Goal: Information Seeking & Learning: Learn about a topic

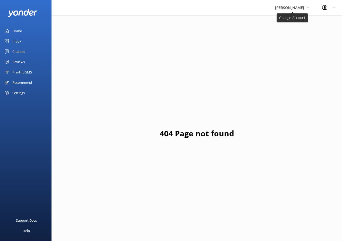
click at [287, 8] on span "[PERSON_NAME]" at bounding box center [289, 7] width 29 height 5
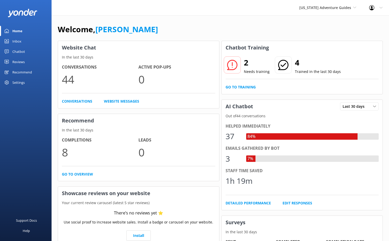
click at [25, 42] on link "Inbox" at bounding box center [26, 41] width 52 height 10
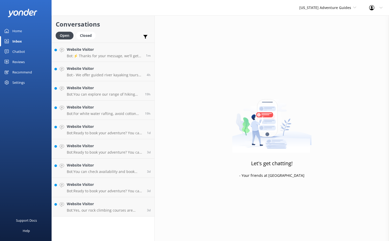
click at [19, 51] on div "Chatbot" at bounding box center [18, 51] width 13 height 10
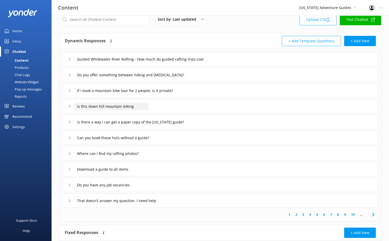
scroll to position [7, 0]
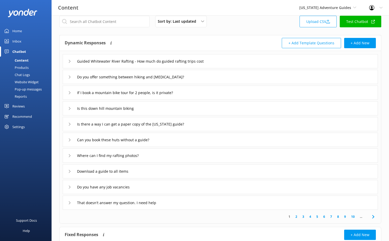
click at [71, 201] on icon at bounding box center [69, 202] width 3 height 3
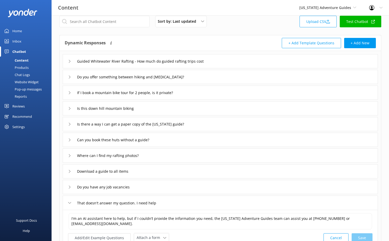
click at [70, 200] on div "That doesn't answer my question. I need help" at bounding box center [116, 203] width 97 height 8
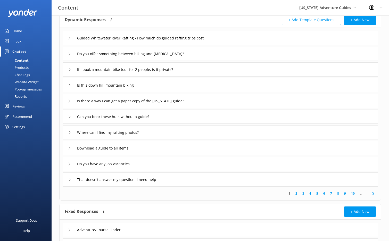
scroll to position [30, 0]
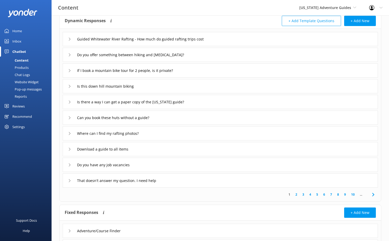
click at [72, 177] on div "That doesn't answer my question. I need help" at bounding box center [116, 180] width 97 height 8
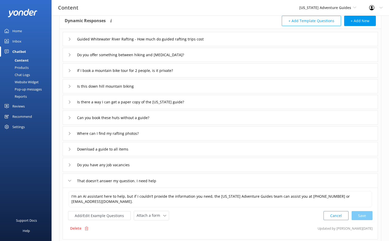
click at [72, 177] on div "That doesn't answer my question. I need help" at bounding box center [116, 180] width 97 height 8
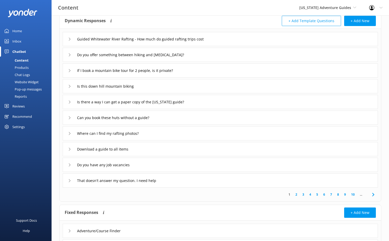
click at [68, 138] on div "Where can I find my rafting photos?" at bounding box center [220, 133] width 315 height 14
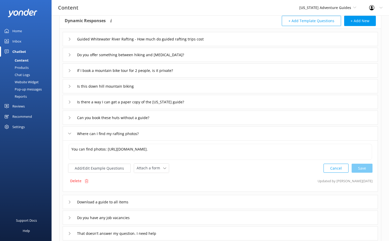
click at [68, 137] on div "Where can I find my rafting photos?" at bounding box center [107, 133] width 78 height 8
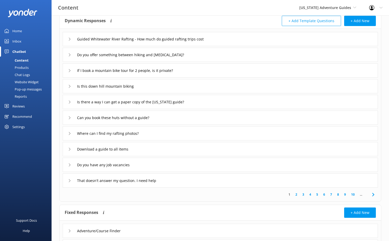
click at [69, 120] on div "Can you book these huts without a guide?" at bounding box center [112, 117] width 89 height 8
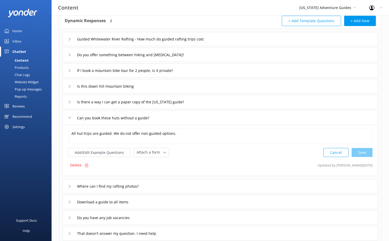
click at [69, 119] on div "Can you book these huts without a guide?" at bounding box center [112, 118] width 89 height 8
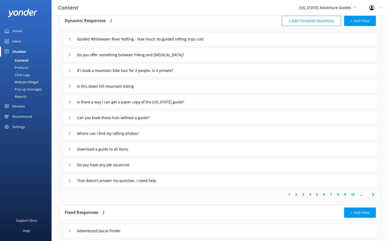
click at [69, 107] on div "Is there a way I can get a paper copy of the Colorado guide?" at bounding box center [220, 102] width 315 height 14
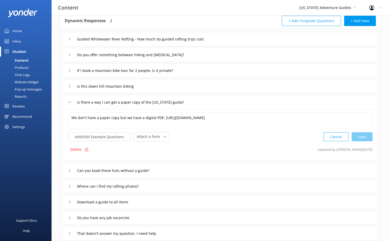
click at [68, 73] on div "If I book a mountain bike tour for 2 people, is it private?" at bounding box center [132, 70] width 128 height 8
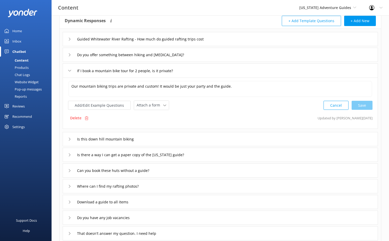
click at [69, 61] on div "Do you offer something between hiking and mountaineering?" at bounding box center [220, 55] width 315 height 14
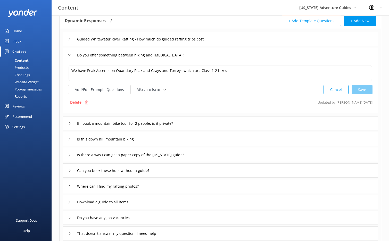
click at [72, 43] on div "Guided Whitewater River Rafting - How much do guided rafting trips cost" at bounding box center [144, 39] width 152 height 8
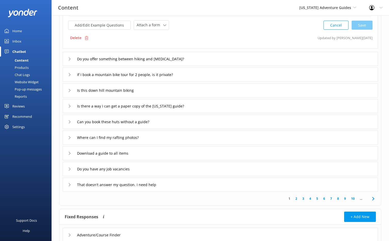
scroll to position [114, 0]
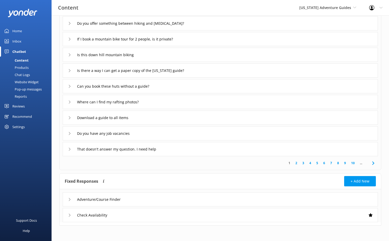
click at [296, 162] on link "2" at bounding box center [296, 162] width 7 height 5
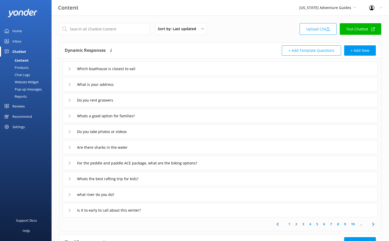
click at [70, 69] on icon at bounding box center [69, 68] width 3 height 3
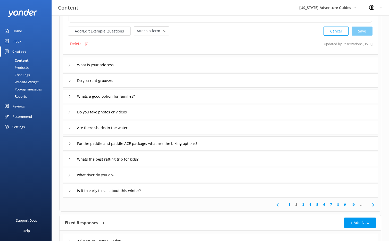
scroll to position [71, 0]
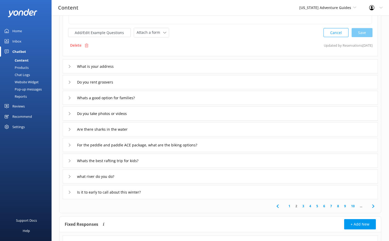
click at [72, 67] on div "What is your address" at bounding box center [91, 66] width 47 height 8
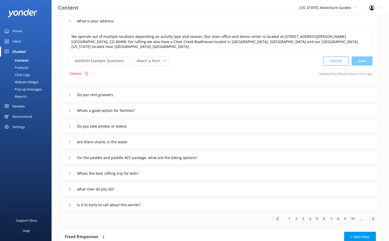
scroll to position [61, 0]
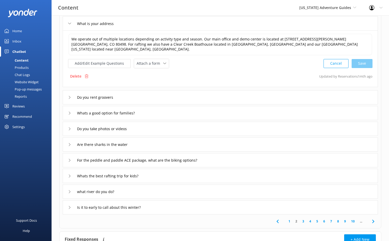
click at [72, 109] on div "Whats a good option for families?" at bounding box center [105, 113] width 74 height 8
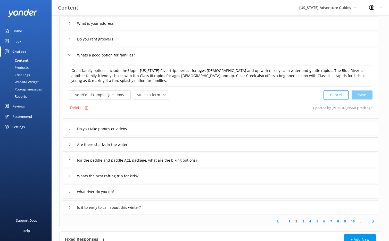
click at [165, 140] on div "Are there sharks in the water" at bounding box center [220, 144] width 315 height 14
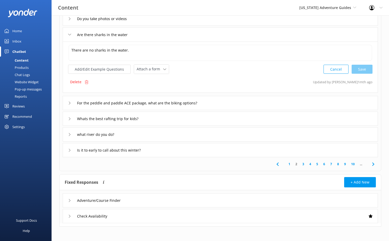
scroll to position [113, 0]
click at [190, 118] on div "Whats the best rafting trip for kids?" at bounding box center [220, 118] width 315 height 14
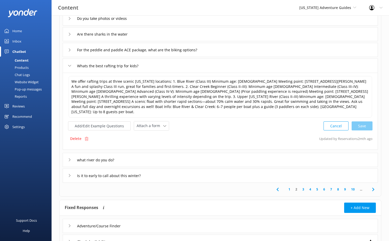
click at [185, 153] on div "what river do you do?" at bounding box center [220, 160] width 315 height 14
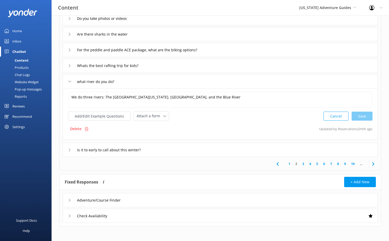
click at [68, 150] on icon at bounding box center [69, 149] width 3 height 3
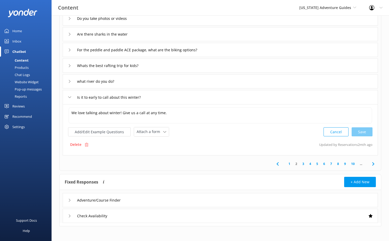
click at [67, 98] on div "Is it to early to call about this winter?" at bounding box center [220, 97] width 315 height 14
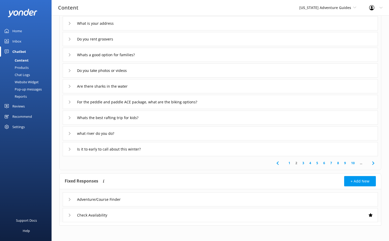
scroll to position [61, 0]
click at [69, 133] on icon at bounding box center [69, 133] width 3 height 3
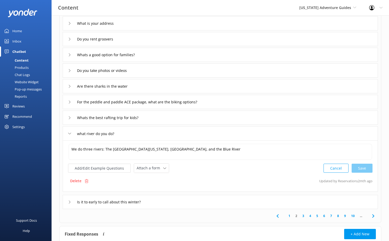
click at [69, 133] on icon at bounding box center [69, 133] width 3 height 3
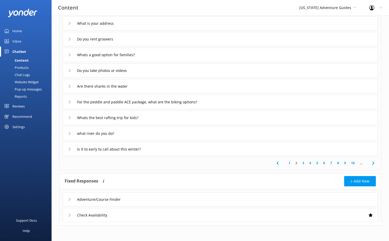
click at [302, 161] on link "3" at bounding box center [303, 162] width 7 height 5
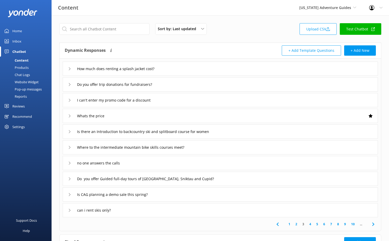
click at [181, 116] on div "Whats the price" at bounding box center [220, 116] width 315 height 14
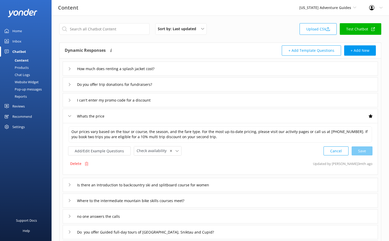
click at [181, 116] on div "Whats the price" at bounding box center [220, 116] width 315 height 14
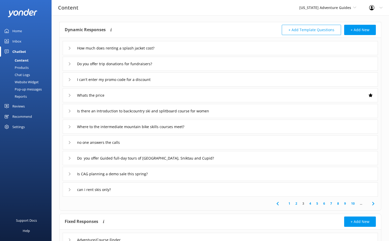
scroll to position [20, 0]
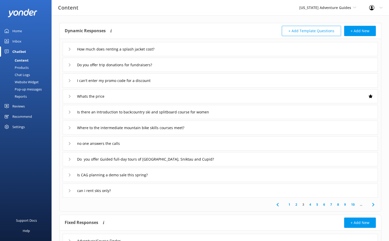
click at [241, 110] on div "Is there an Introduction to backcountry ski and splitboard course for women" at bounding box center [220, 112] width 315 height 14
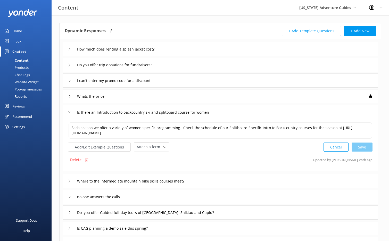
click at [241, 111] on div "Is there an Introduction to backcountry ski and splitboard course for women" at bounding box center [220, 112] width 315 height 14
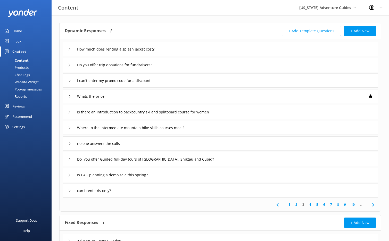
click at [222, 140] on div "no one answers the calls" at bounding box center [220, 143] width 315 height 14
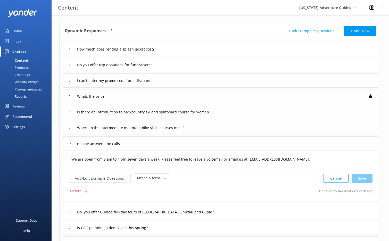
click at [222, 140] on div "no one answers the calls" at bounding box center [220, 143] width 315 height 14
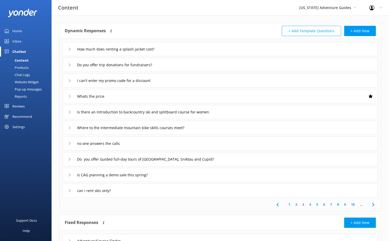
click at [307, 204] on link "4" at bounding box center [309, 204] width 7 height 5
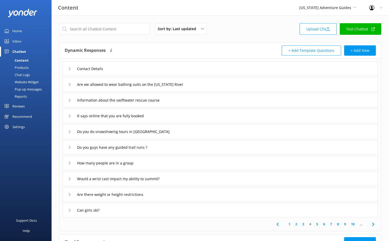
click at [251, 85] on div "Are we allowed to wear bathing suits on the Colorado River" at bounding box center [220, 84] width 315 height 14
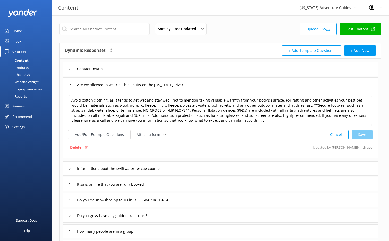
click at [244, 84] on div "Are we allowed to wear bathing suits on the Colorado River" at bounding box center [220, 84] width 315 height 14
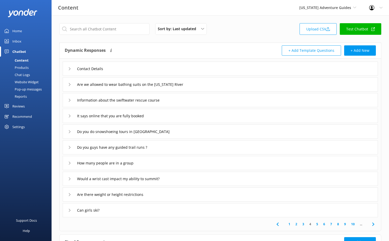
click at [300, 212] on div "Can girls ski?" at bounding box center [220, 210] width 315 height 14
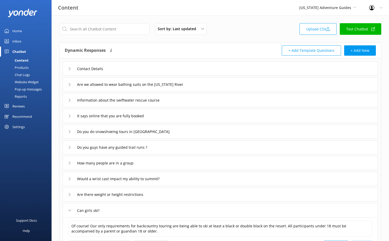
click at [300, 212] on div "Can girls ski?" at bounding box center [220, 210] width 315 height 14
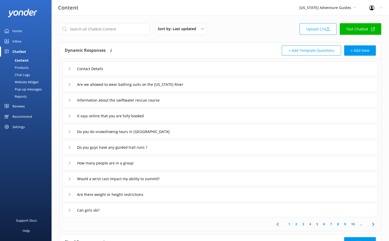
click at [317, 225] on link "5" at bounding box center [316, 223] width 7 height 5
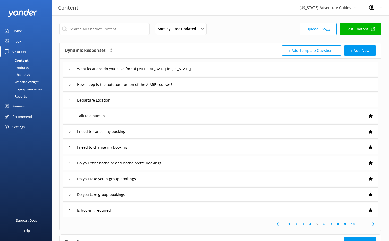
click at [283, 105] on div "Departure Location" at bounding box center [220, 100] width 315 height 14
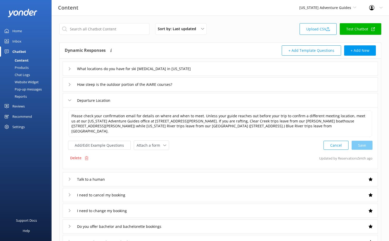
click at [283, 105] on div "Departure Location" at bounding box center [220, 100] width 315 height 14
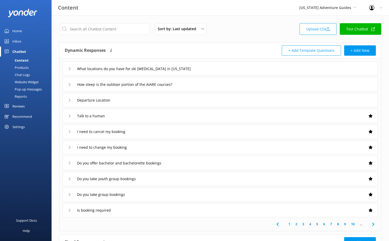
click at [192, 140] on div "I need to change my booking" at bounding box center [220, 147] width 315 height 14
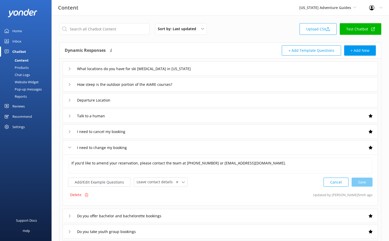
click at [188, 144] on div "I need to change my booking" at bounding box center [220, 147] width 315 height 14
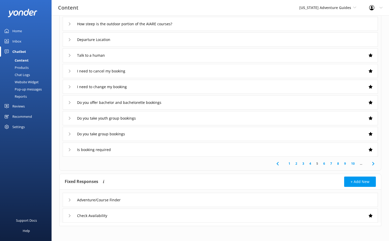
scroll to position [59, 0]
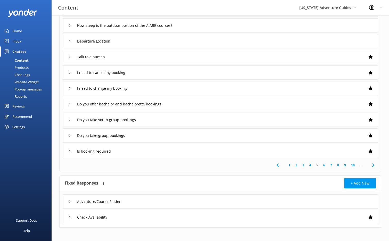
click at [188, 144] on div "Is booking required" at bounding box center [220, 151] width 315 height 14
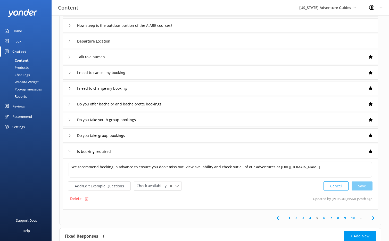
click at [188, 144] on div "Is booking required" at bounding box center [220, 151] width 315 height 14
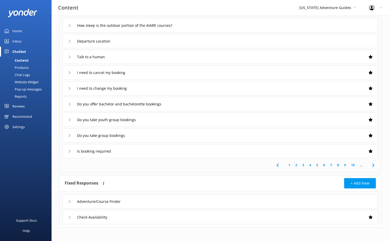
click at [324, 164] on link "6" at bounding box center [323, 165] width 7 height 5
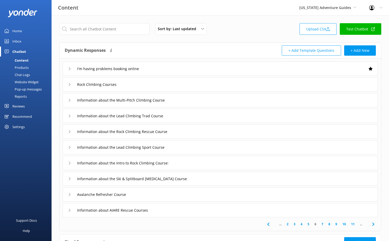
click at [68, 117] on icon at bounding box center [69, 115] width 3 height 3
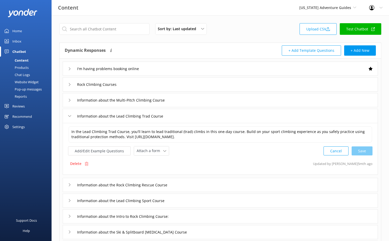
click at [68, 117] on icon at bounding box center [69, 115] width 3 height 3
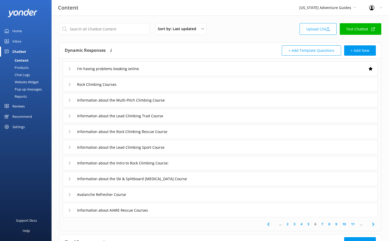
click at [68, 117] on icon at bounding box center [69, 115] width 3 height 3
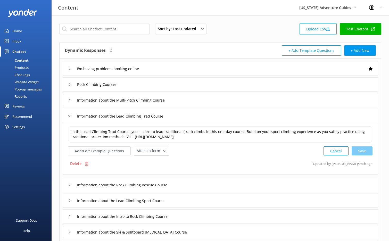
click at [68, 117] on icon at bounding box center [69, 115] width 3 height 3
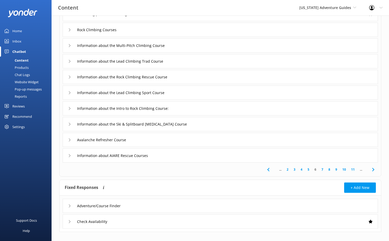
scroll to position [54, 0]
click at [69, 128] on div "Information about the Ski & Splitboard Mountaineering Course" at bounding box center [133, 125] width 130 height 8
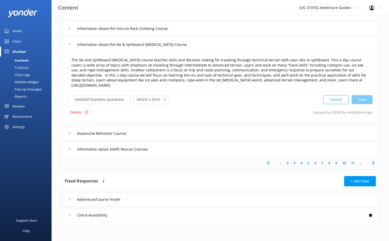
scroll to position [134, 0]
click at [321, 164] on link "7" at bounding box center [322, 163] width 7 height 5
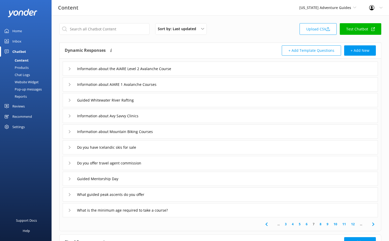
click at [320, 225] on link "8" at bounding box center [320, 223] width 7 height 5
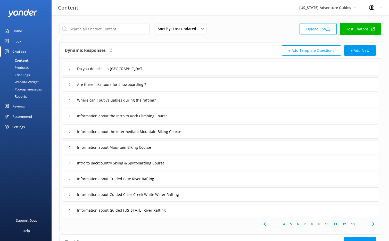
click at [320, 225] on link "9" at bounding box center [318, 223] width 7 height 5
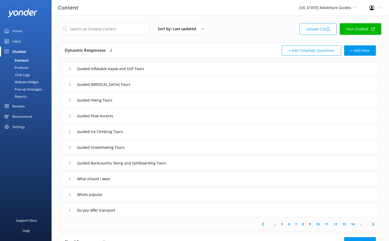
click at [303, 224] on link "8" at bounding box center [302, 223] width 7 height 5
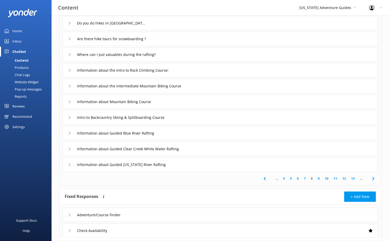
scroll to position [46, 0]
click at [325, 177] on link "10" at bounding box center [326, 177] width 9 height 5
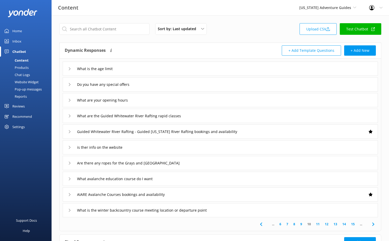
click at [191, 68] on div "What is the age limit" at bounding box center [220, 69] width 315 height 14
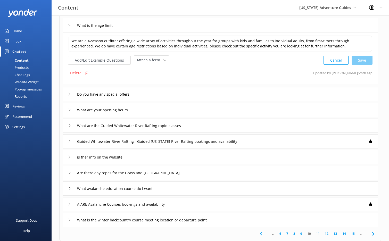
scroll to position [42, 0]
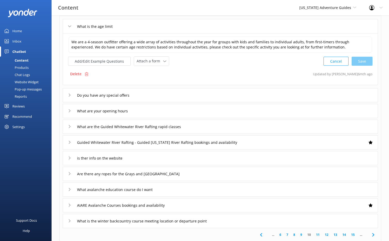
click at [216, 112] on div "What are your opening hours" at bounding box center [220, 111] width 315 height 14
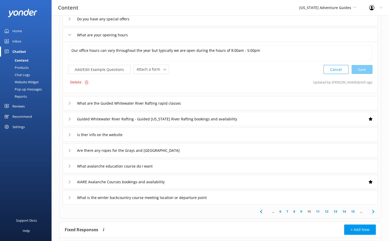
scroll to position [66, 0]
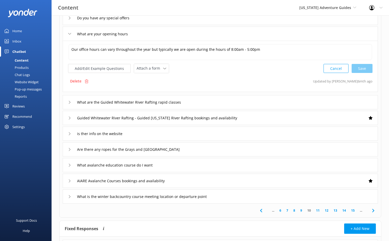
click at [203, 134] on div "is ther info on the website" at bounding box center [220, 133] width 315 height 14
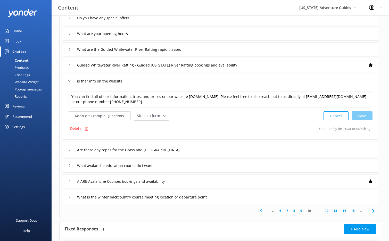
click at [225, 85] on div "is ther info on the website" at bounding box center [220, 81] width 315 height 14
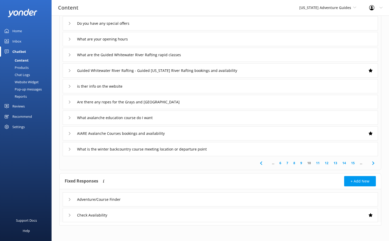
click at [213, 114] on div "What avalanche education course do I want" at bounding box center [220, 117] width 315 height 14
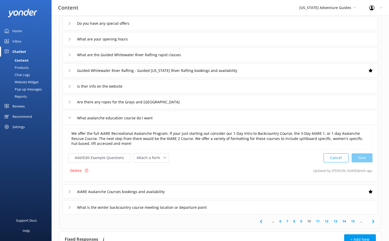
click at [213, 115] on div "What avalanche education course do I want" at bounding box center [220, 117] width 315 height 14
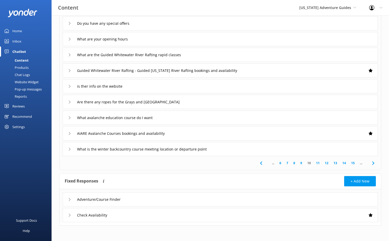
click at [316, 162] on link "11" at bounding box center [317, 162] width 9 height 5
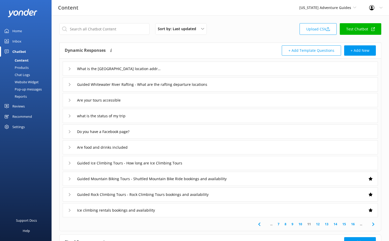
click at [302, 224] on link "10" at bounding box center [300, 223] width 9 height 5
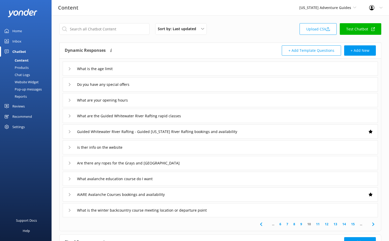
click at [268, 119] on div "What are the Guided Whitewater River Rafting rapid classes" at bounding box center [220, 116] width 315 height 14
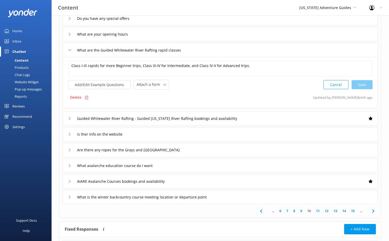
scroll to position [66, 0]
click at [317, 209] on link "11" at bounding box center [317, 210] width 9 height 5
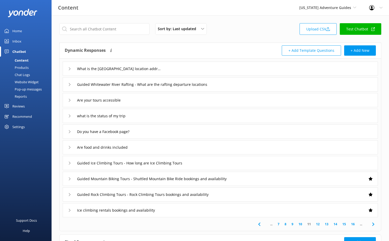
click at [69, 114] on icon at bounding box center [69, 115] width 3 height 3
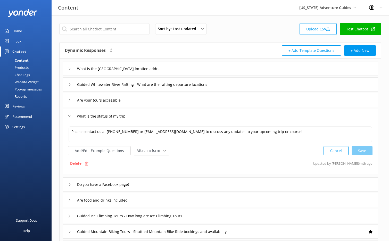
click at [69, 114] on icon at bounding box center [69, 115] width 3 height 3
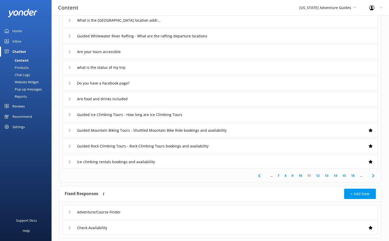
scroll to position [49, 0]
click at [317, 175] on link "12" at bounding box center [317, 175] width 9 height 5
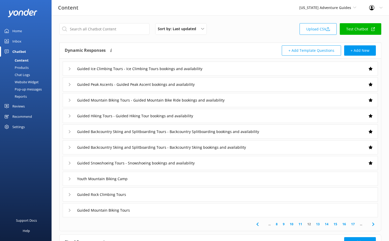
click at [319, 224] on link "13" at bounding box center [317, 223] width 9 height 5
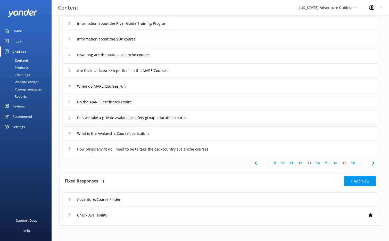
scroll to position [61, 0]
click at [317, 163] on link "14" at bounding box center [317, 163] width 9 height 5
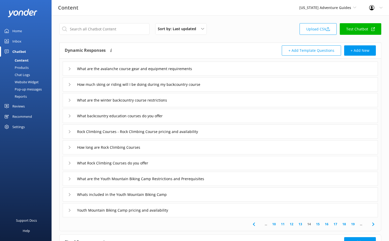
click at [318, 225] on link "15" at bounding box center [317, 223] width 9 height 5
